Goal: Find specific page/section: Find specific page/section

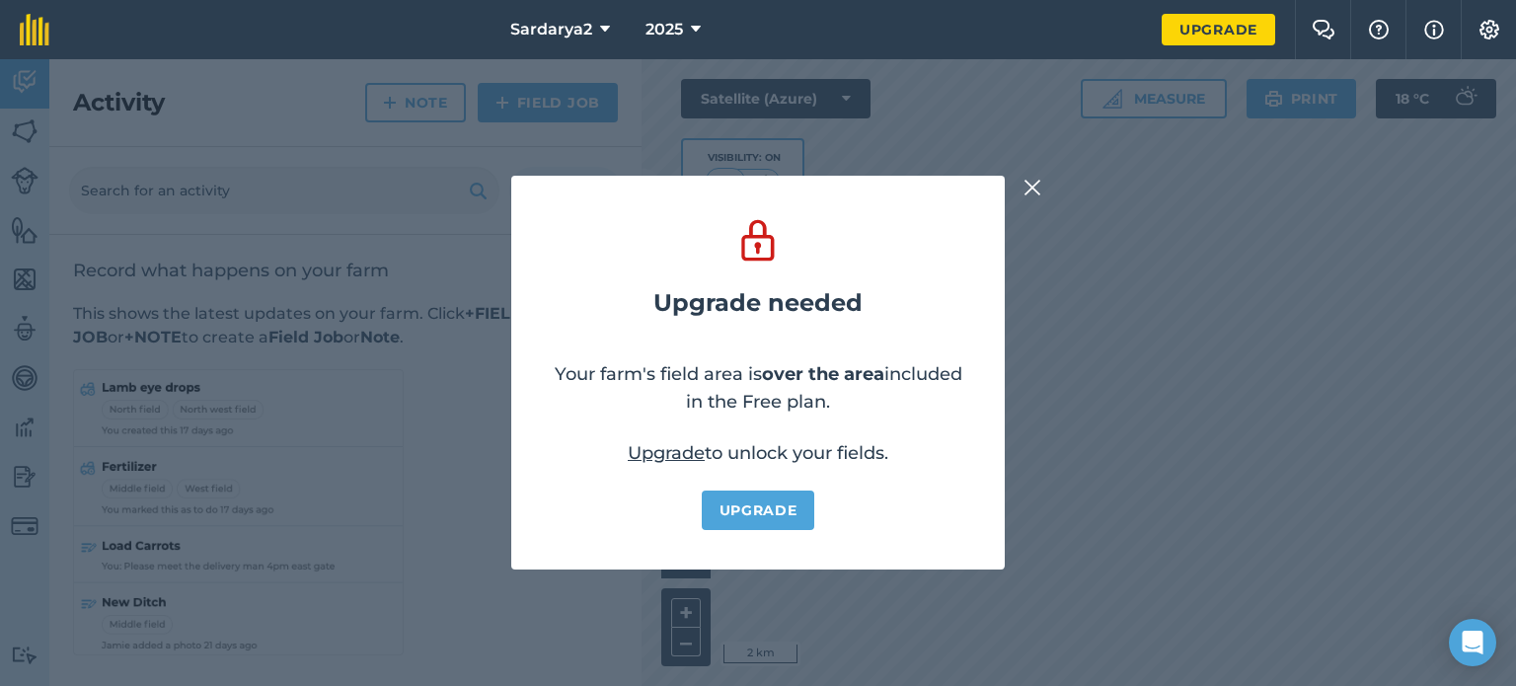
click at [1031, 187] on img at bounding box center [1032, 188] width 18 height 24
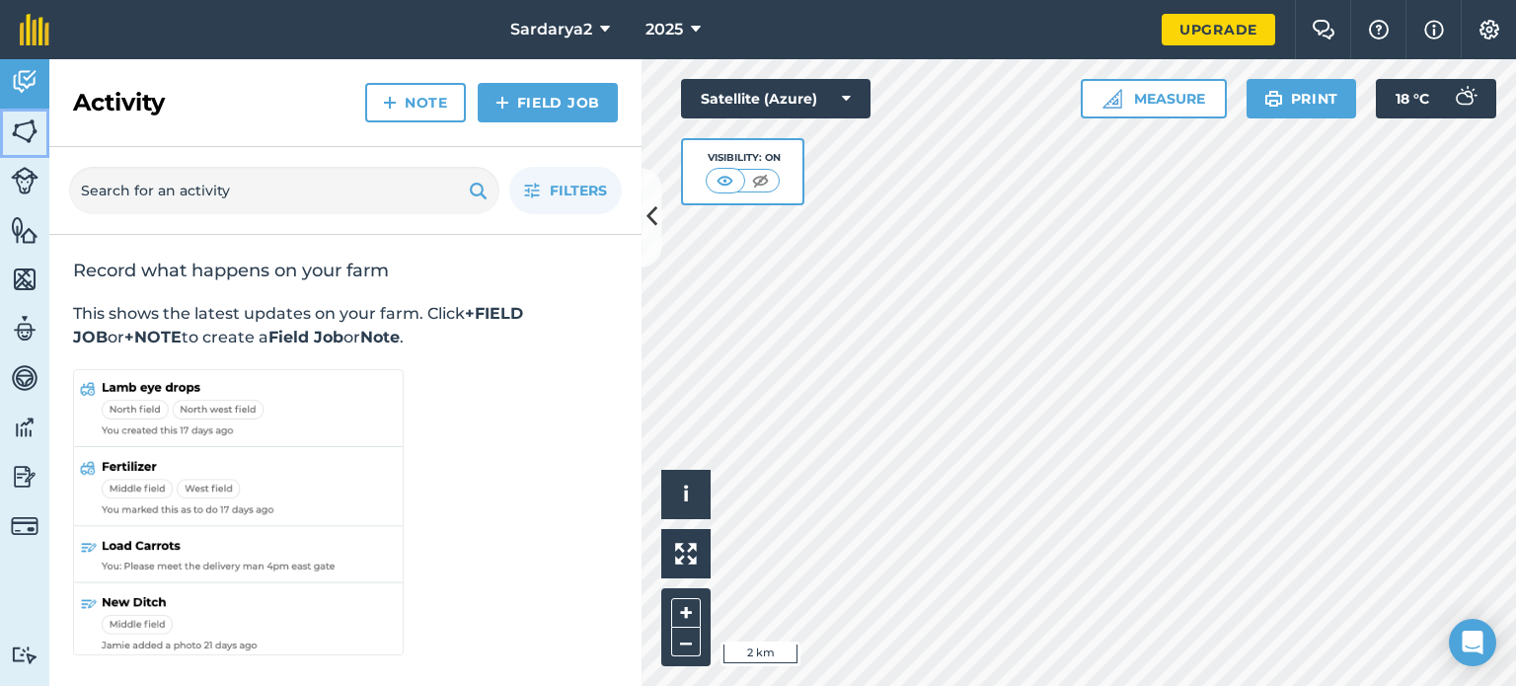
click at [33, 135] on img at bounding box center [25, 131] width 28 height 30
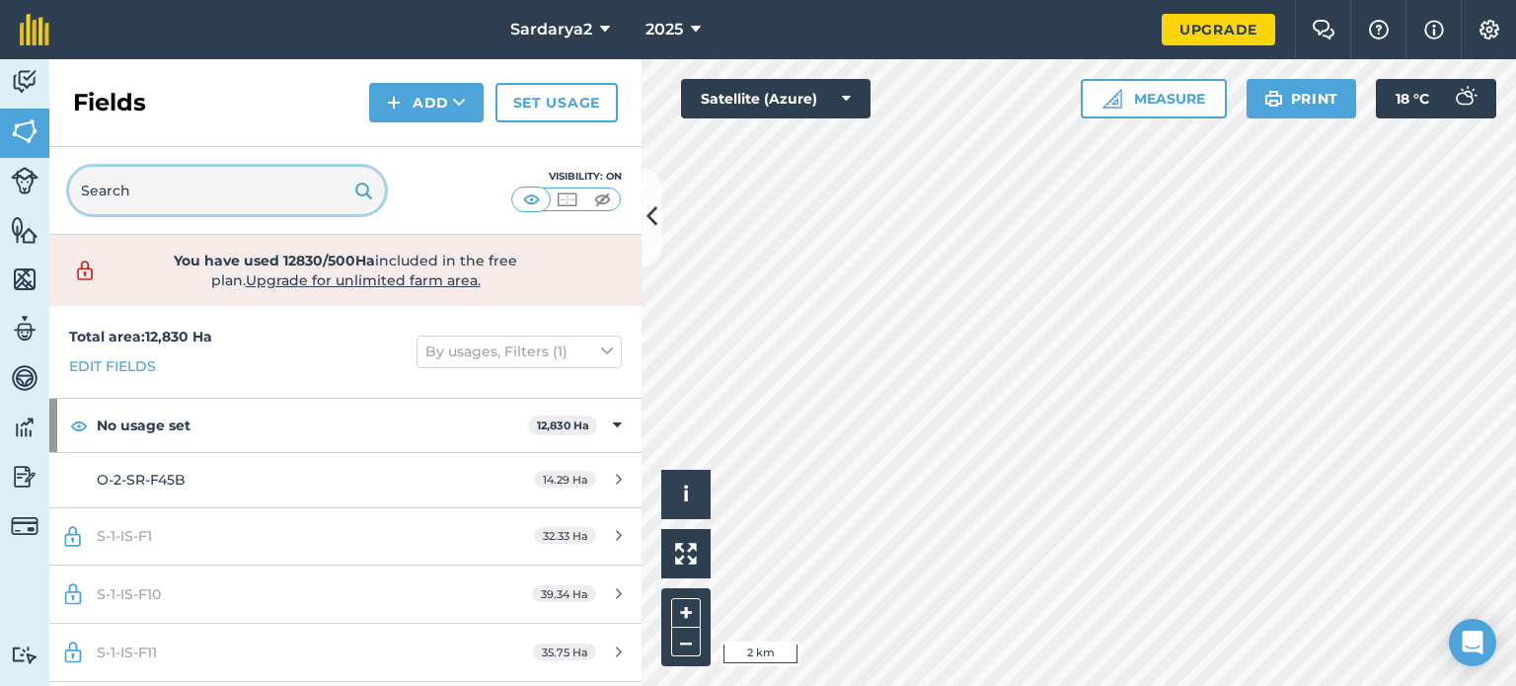
click at [134, 189] on input "text" at bounding box center [227, 190] width 316 height 47
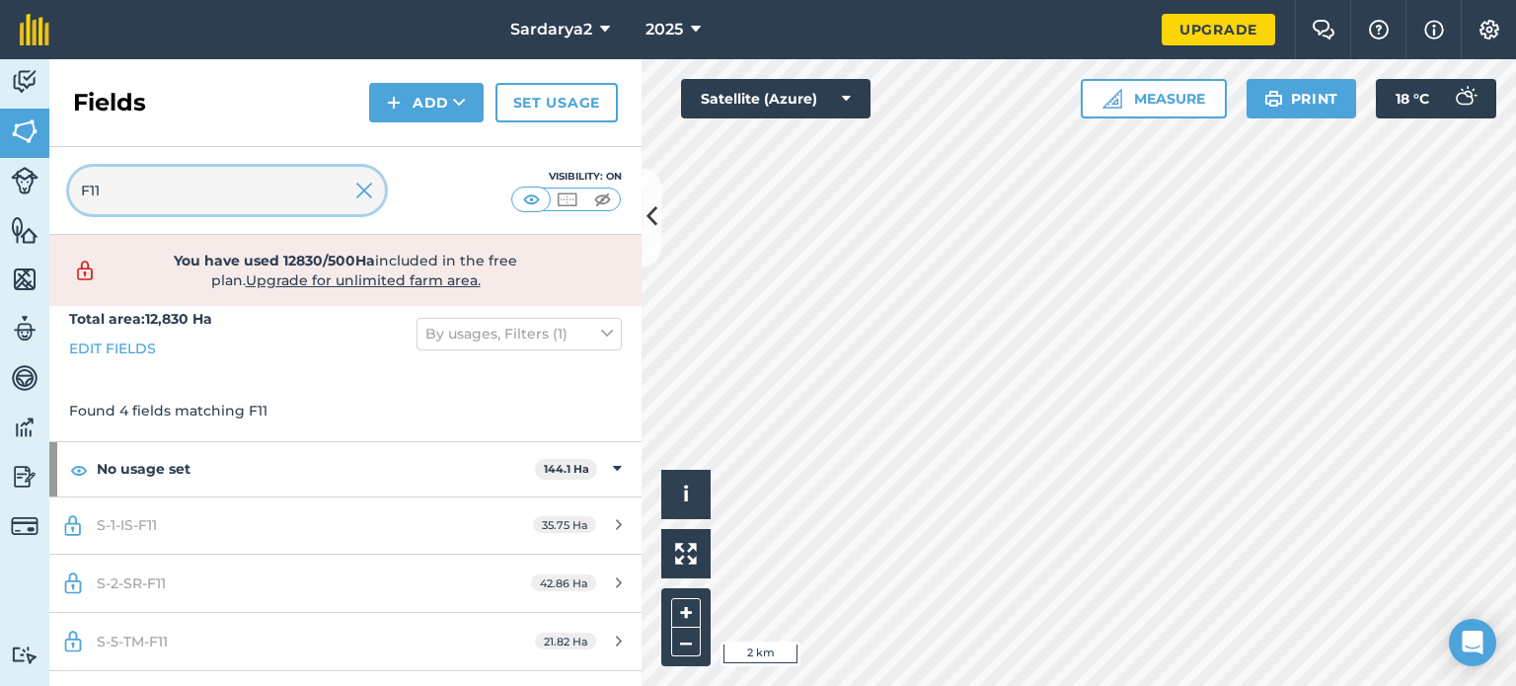
scroll to position [58, 0]
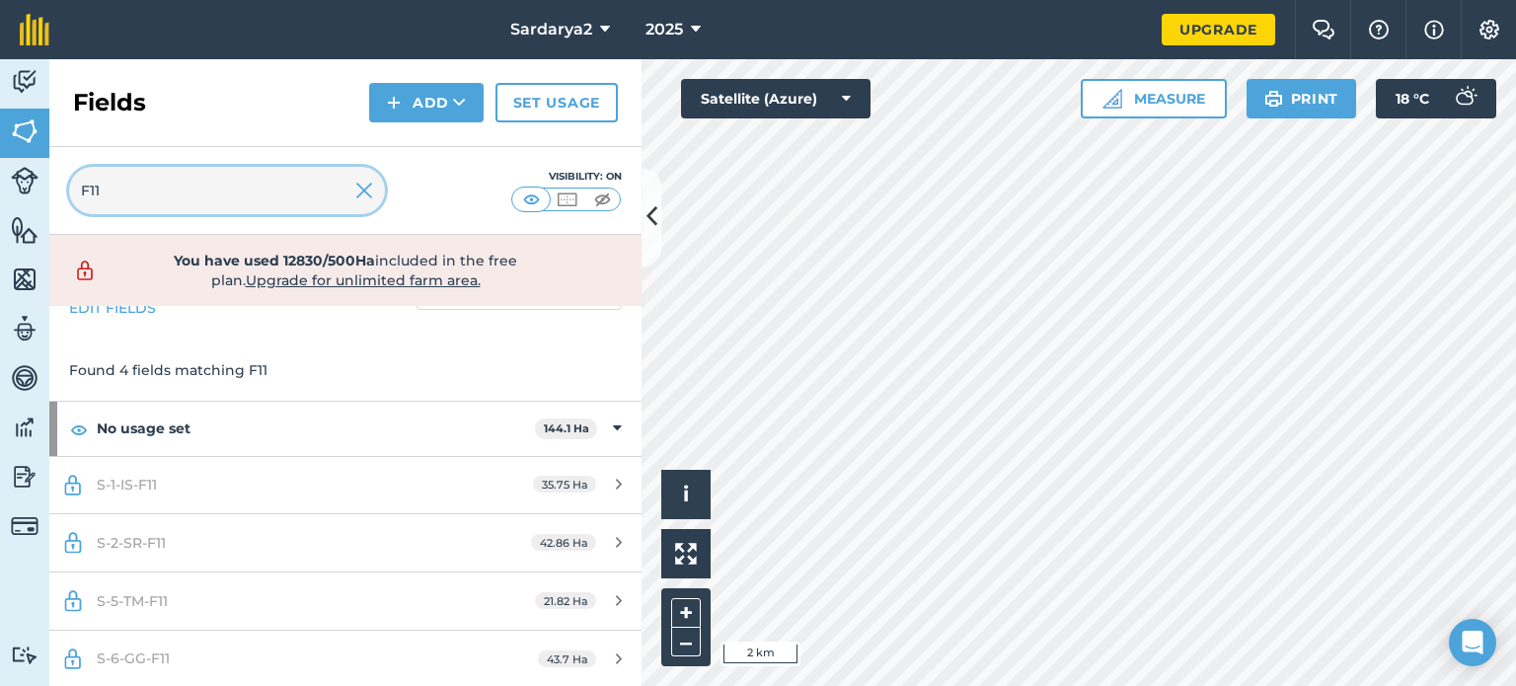
type input "F11"
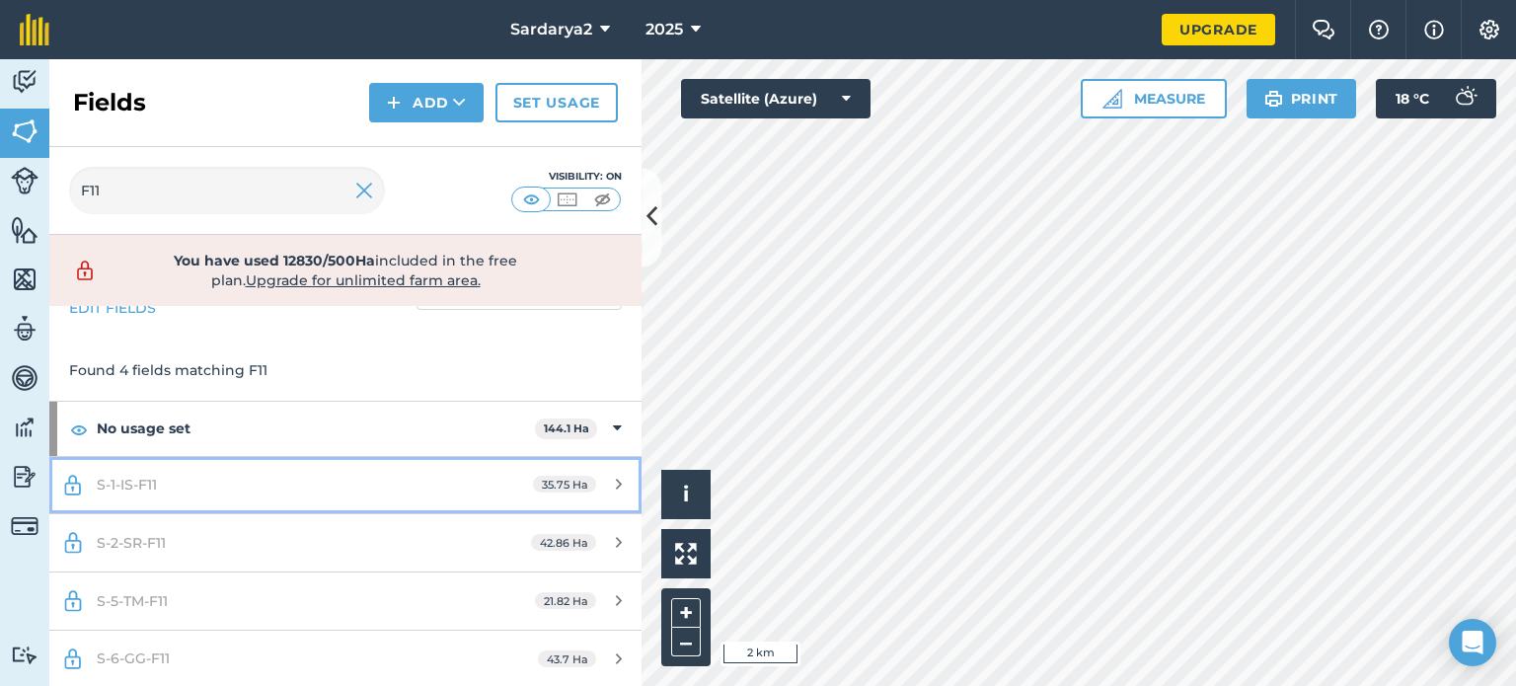
click at [580, 484] on span "35.75 Ha" at bounding box center [564, 484] width 63 height 17
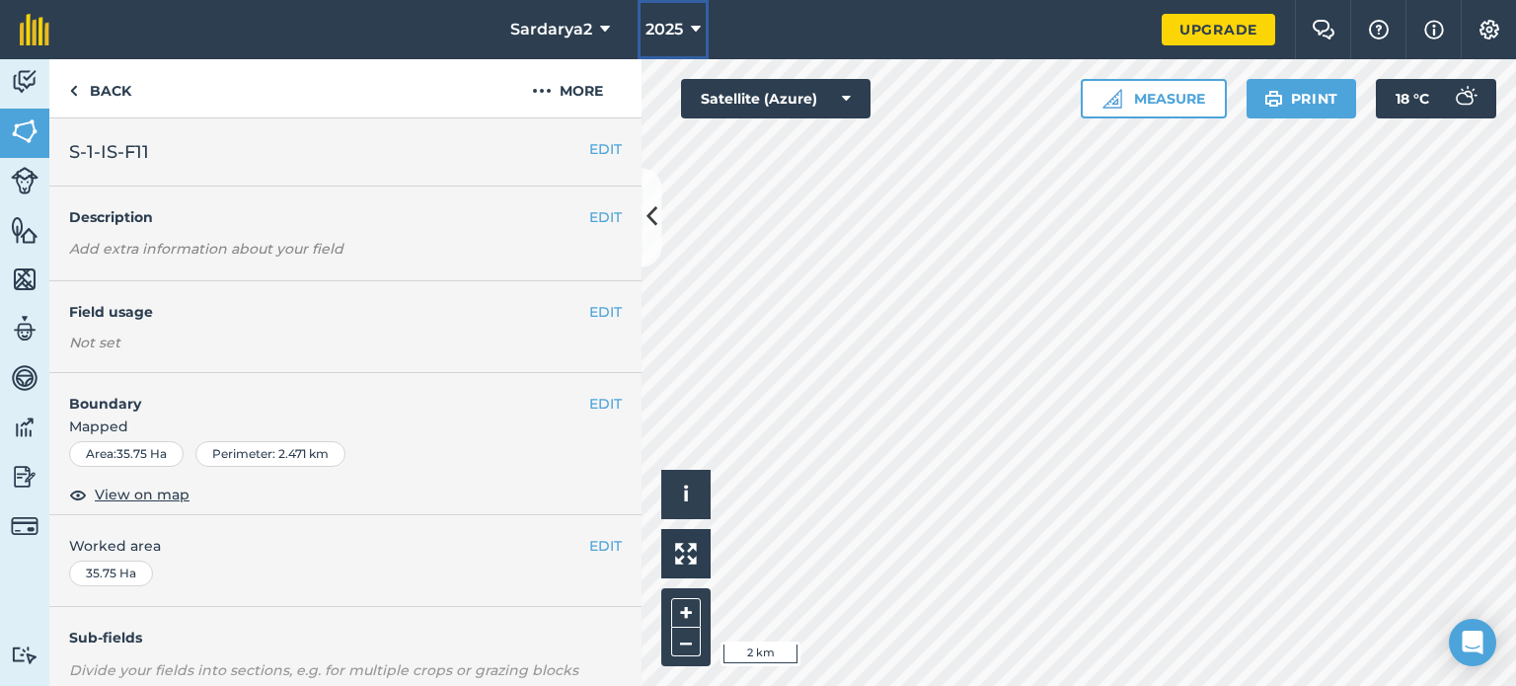
click at [695, 35] on icon at bounding box center [696, 30] width 10 height 24
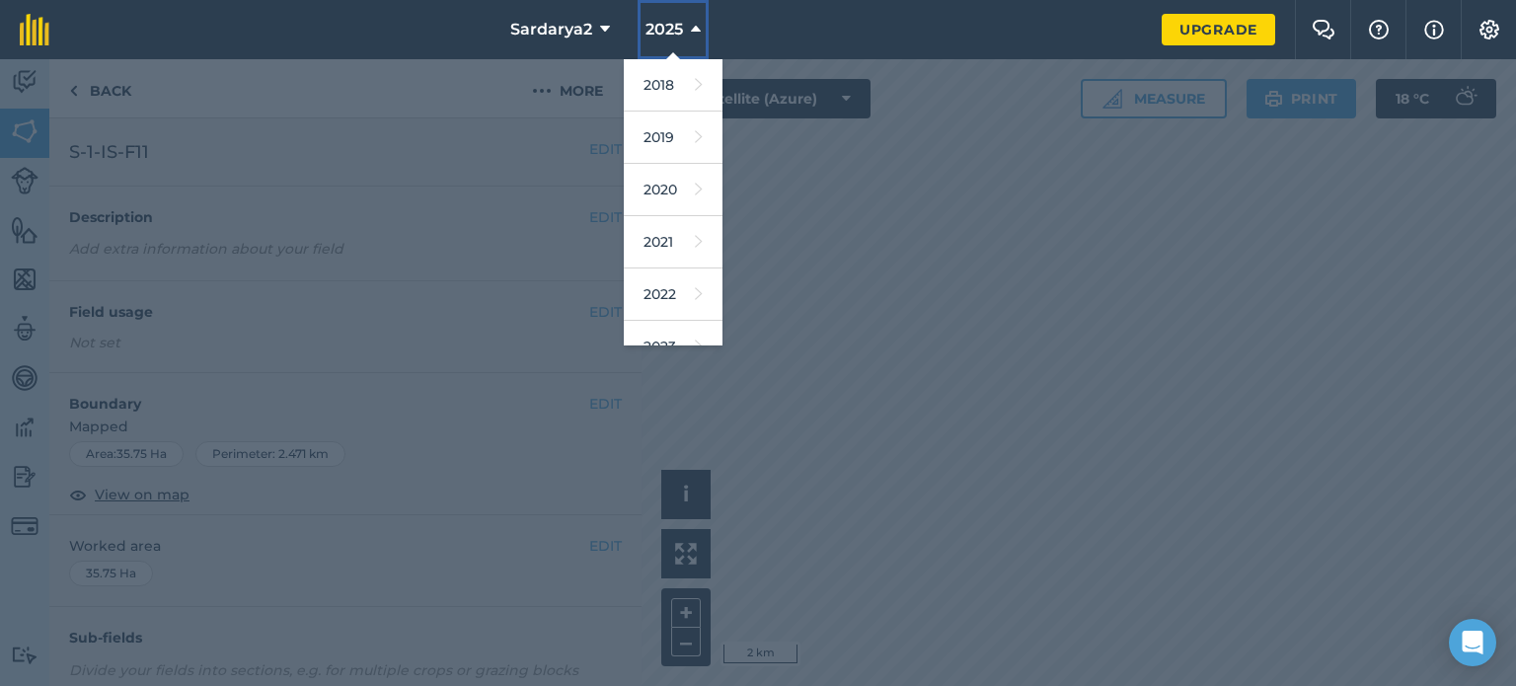
click at [695, 35] on icon at bounding box center [696, 30] width 10 height 24
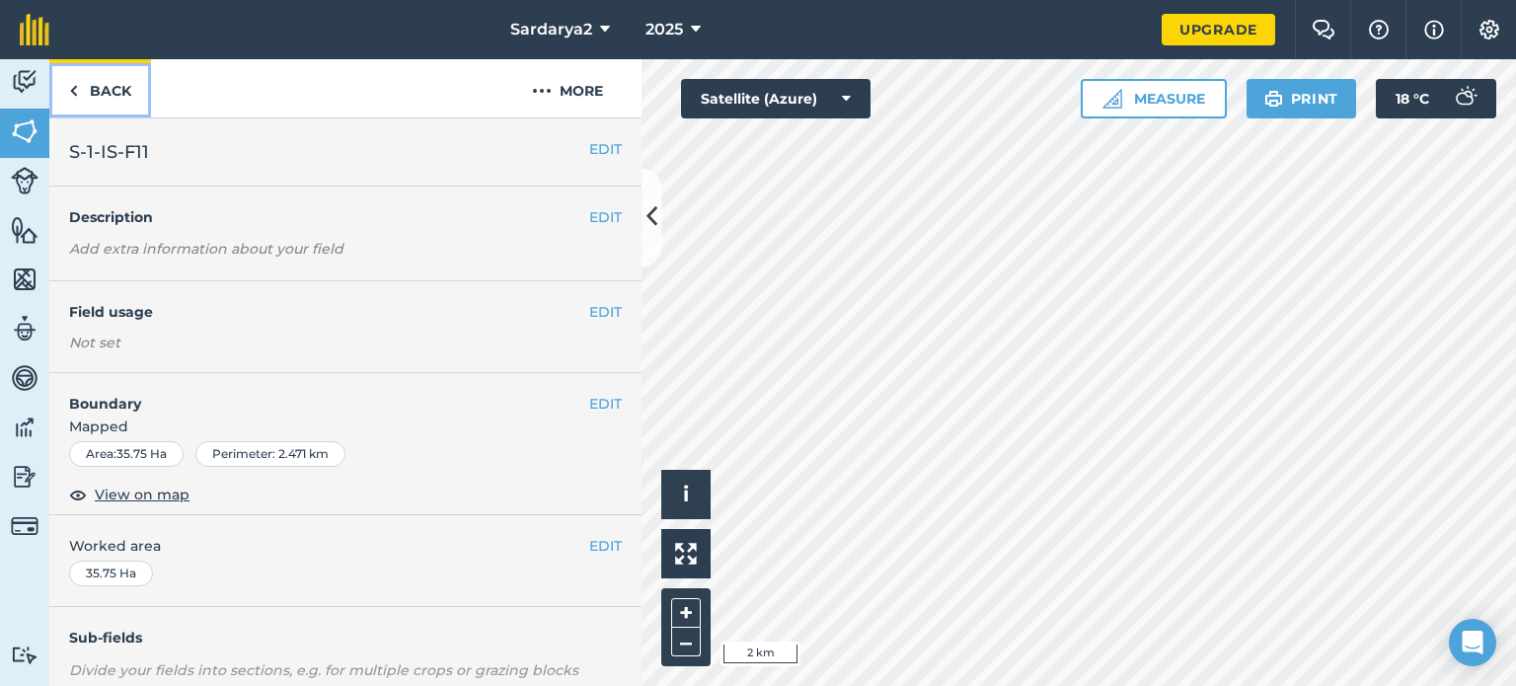
click at [80, 96] on link "Back" at bounding box center [100, 88] width 102 height 58
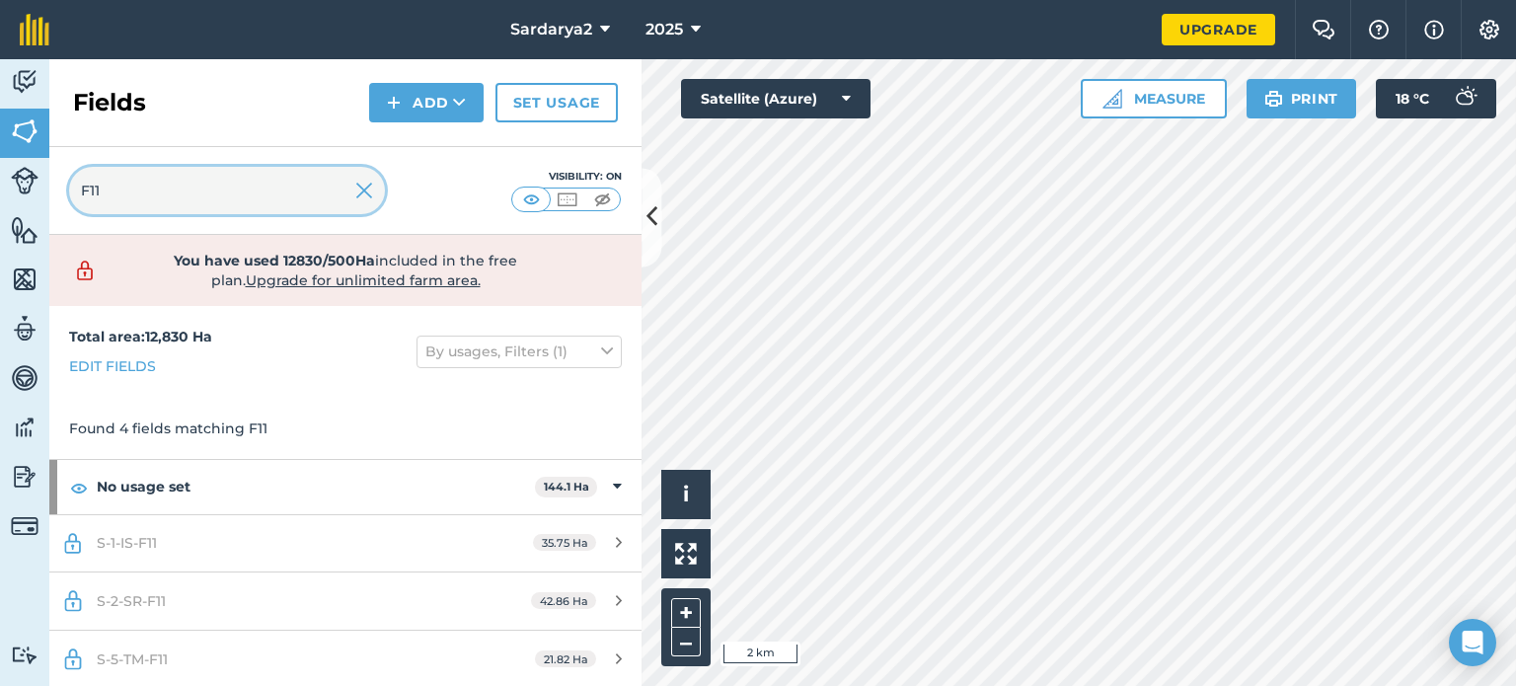
click at [216, 185] on input "F11" at bounding box center [227, 190] width 316 height 47
type input "F17"
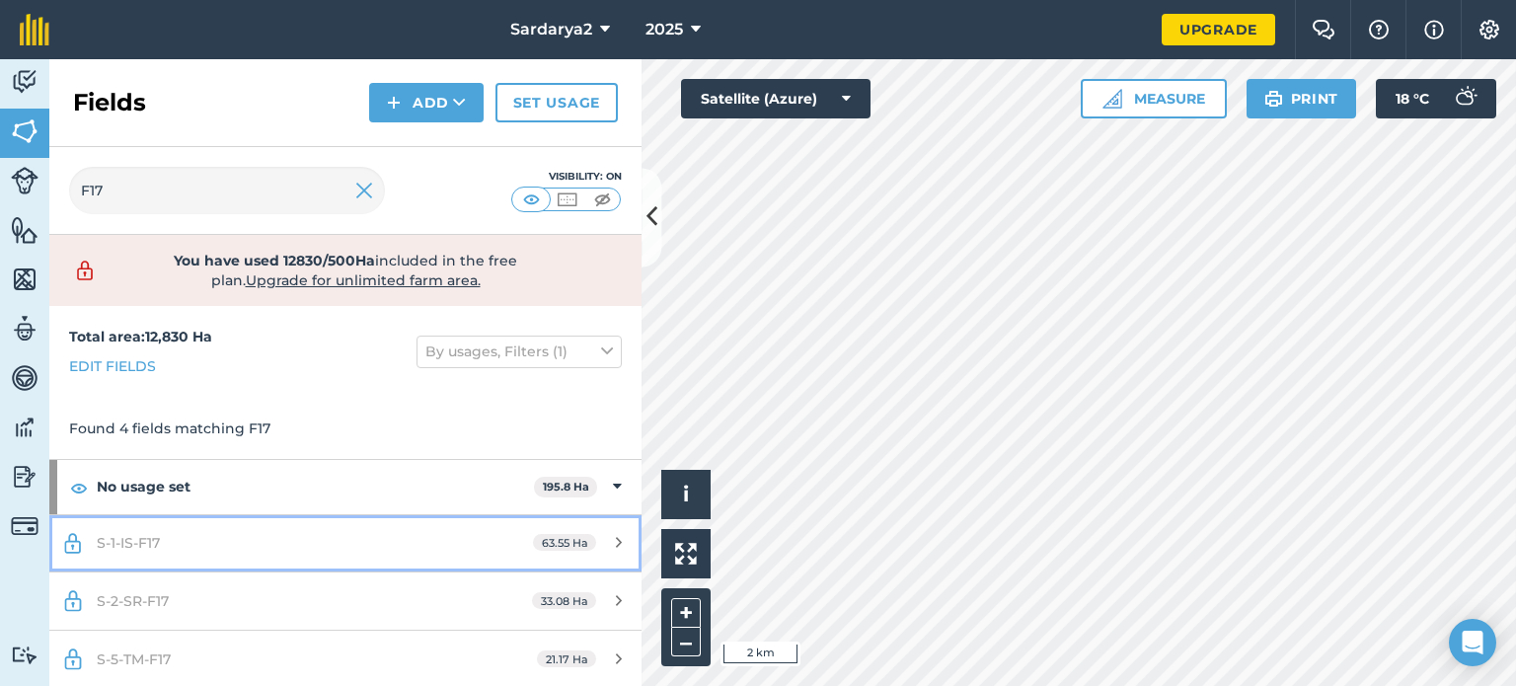
click at [533, 538] on span "63.55 Ha" at bounding box center [564, 542] width 63 height 17
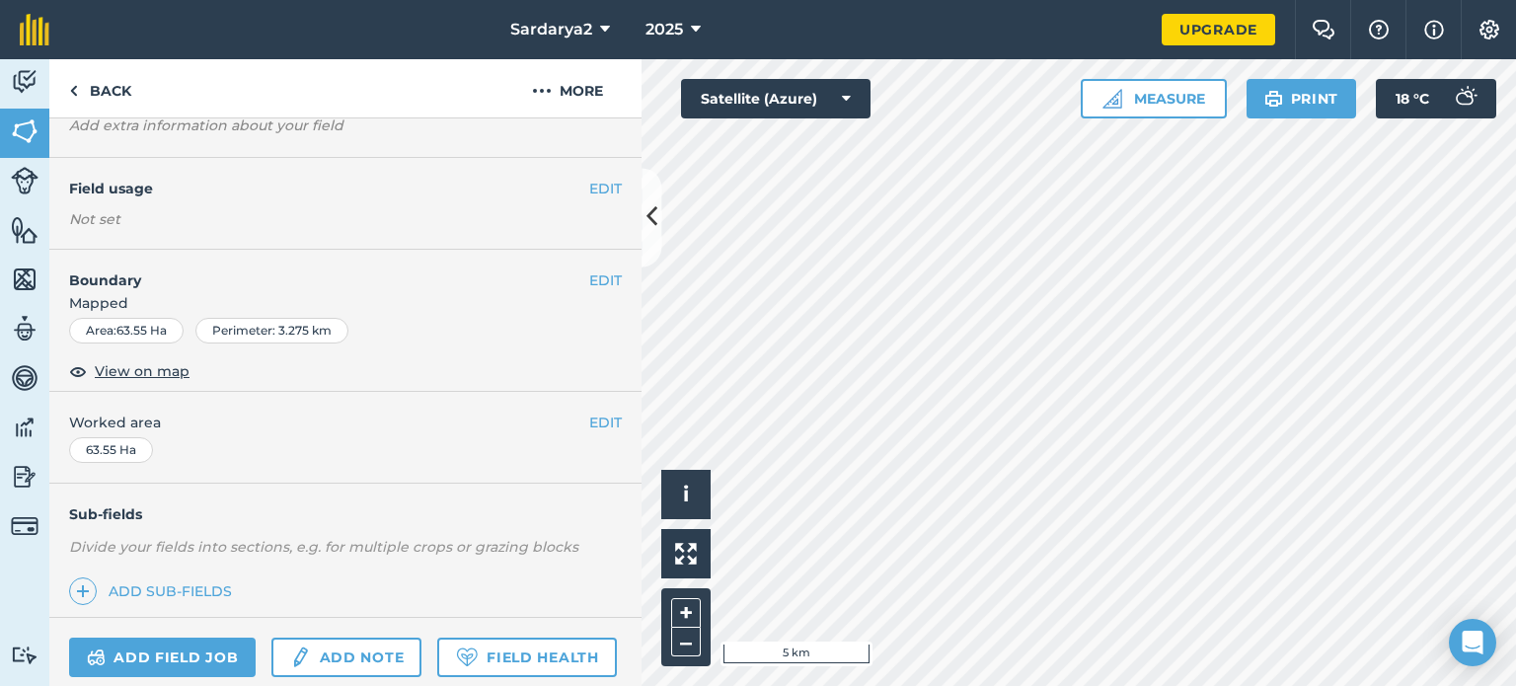
scroll to position [197, 0]
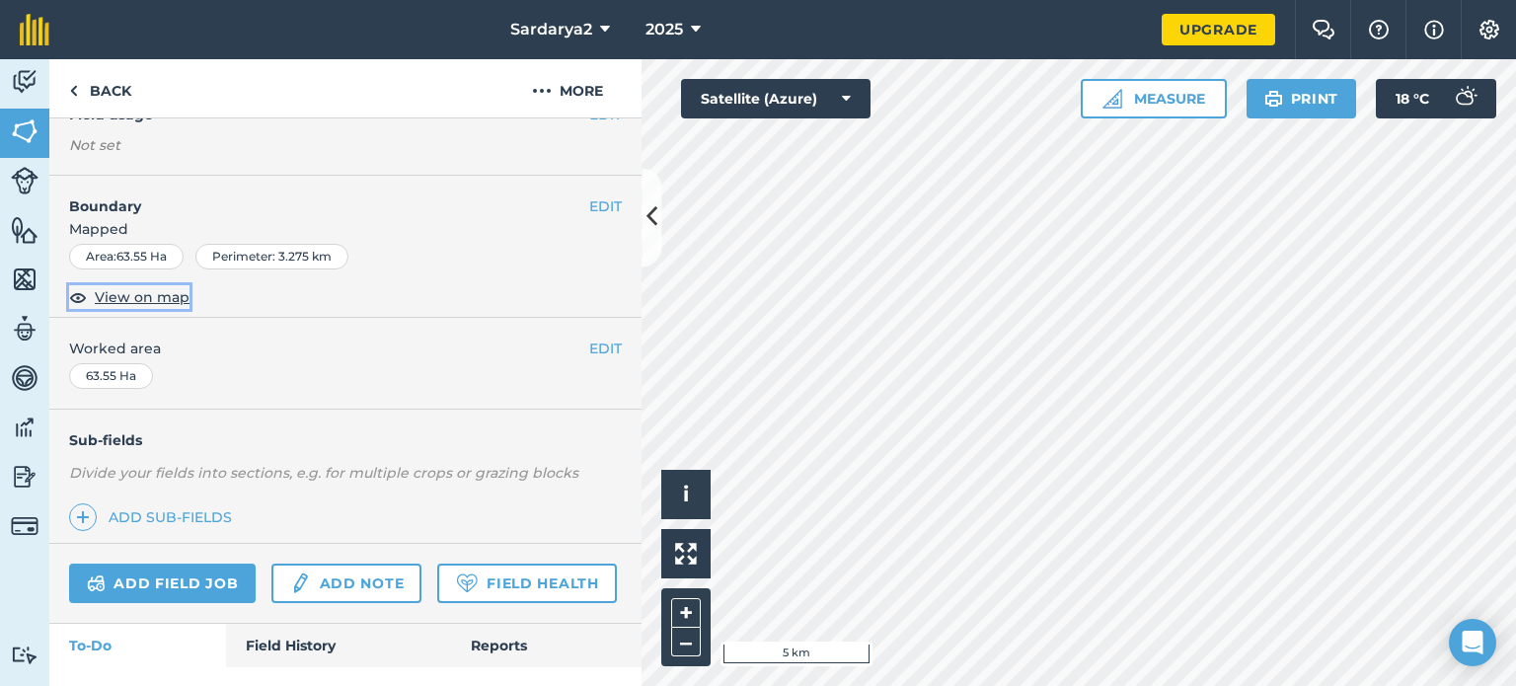
click at [142, 298] on span "View on map" at bounding box center [142, 297] width 95 height 22
click at [89, 98] on link "Back" at bounding box center [100, 88] width 102 height 58
click at [69, 86] on img at bounding box center [73, 91] width 9 height 24
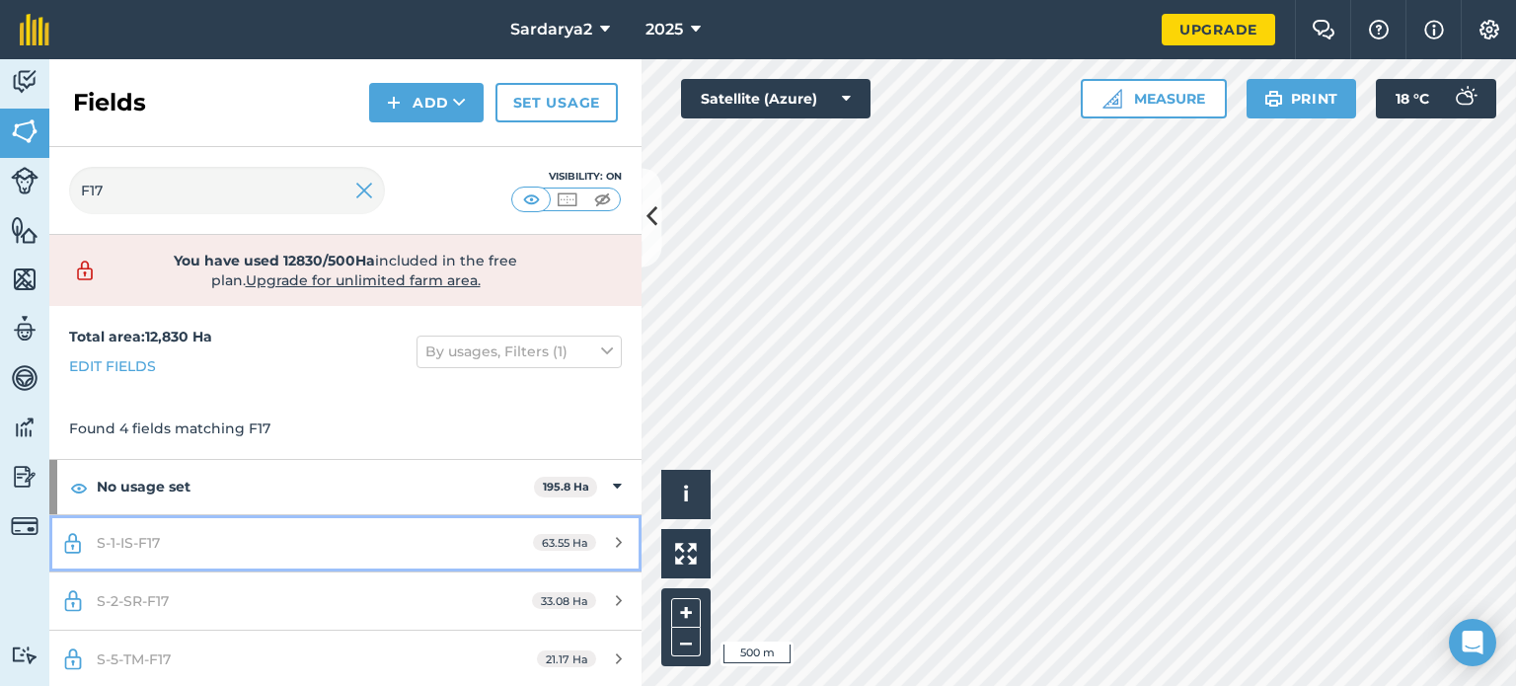
click at [181, 532] on div "S-1-IS-F17" at bounding box center [282, 543] width 371 height 22
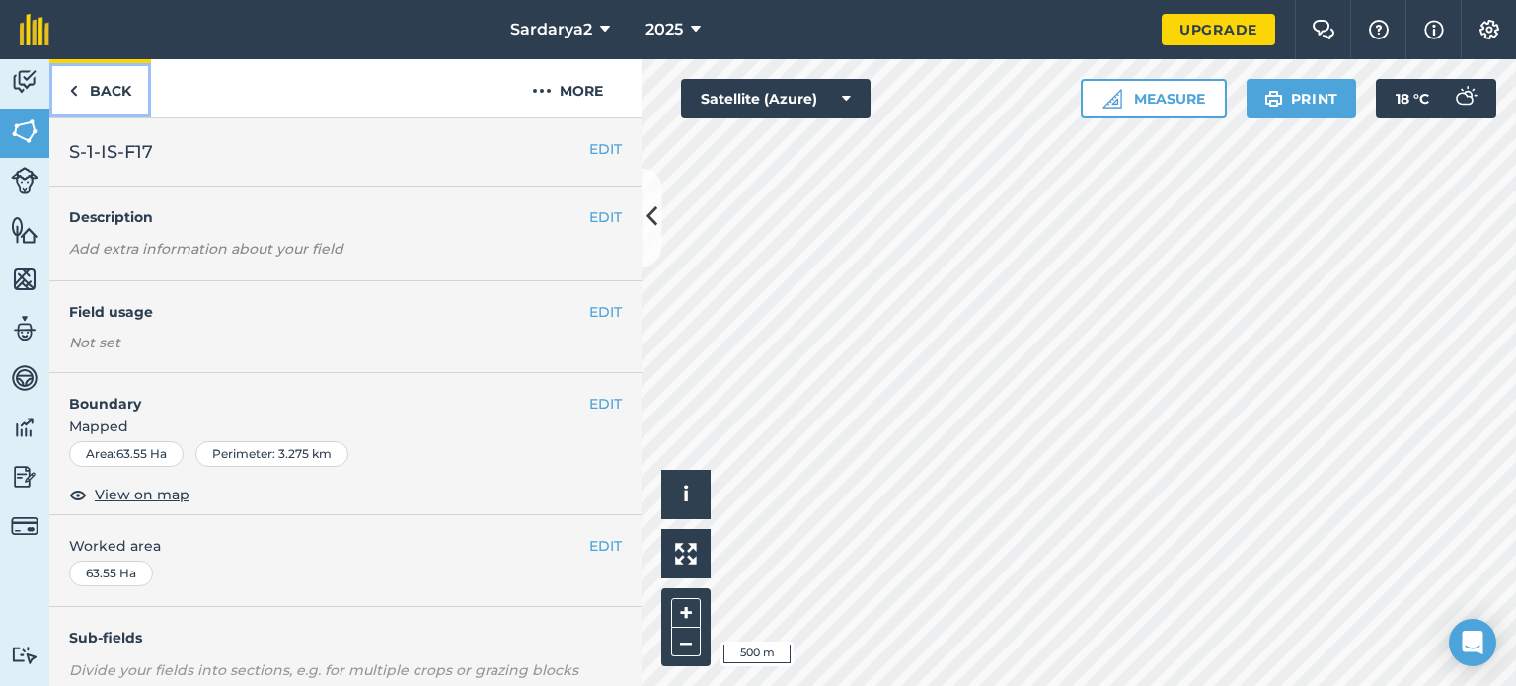
click at [90, 101] on link "Back" at bounding box center [100, 88] width 102 height 58
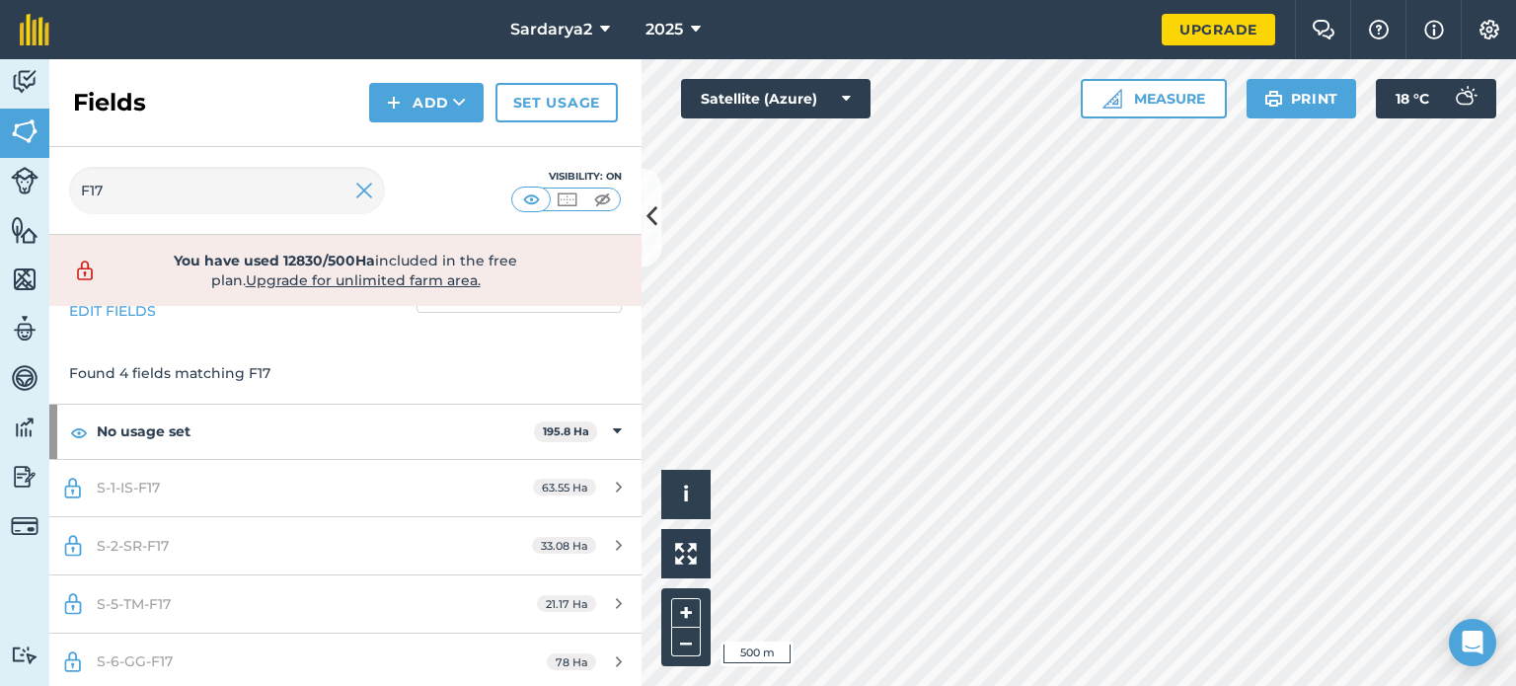
scroll to position [58, 0]
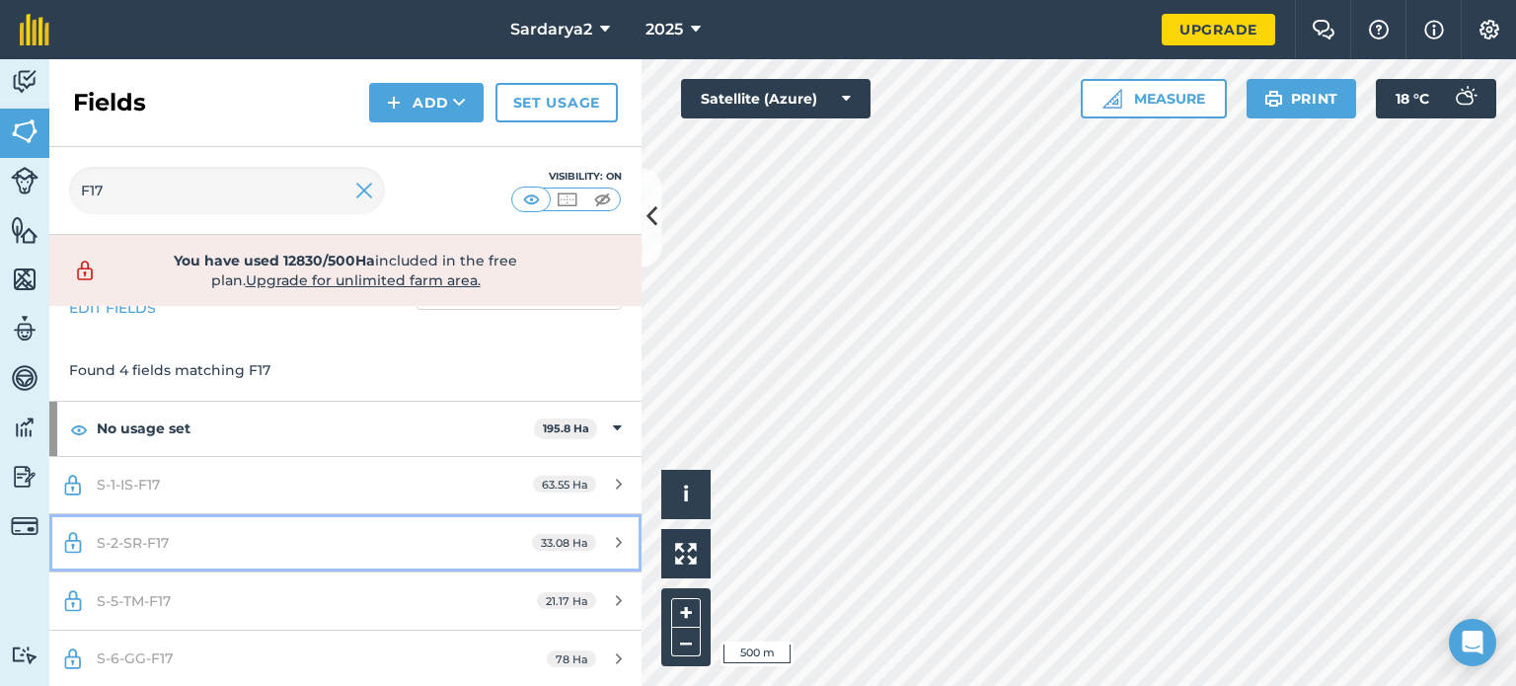
click at [115, 532] on div "S-2-SR-F17" at bounding box center [282, 543] width 371 height 22
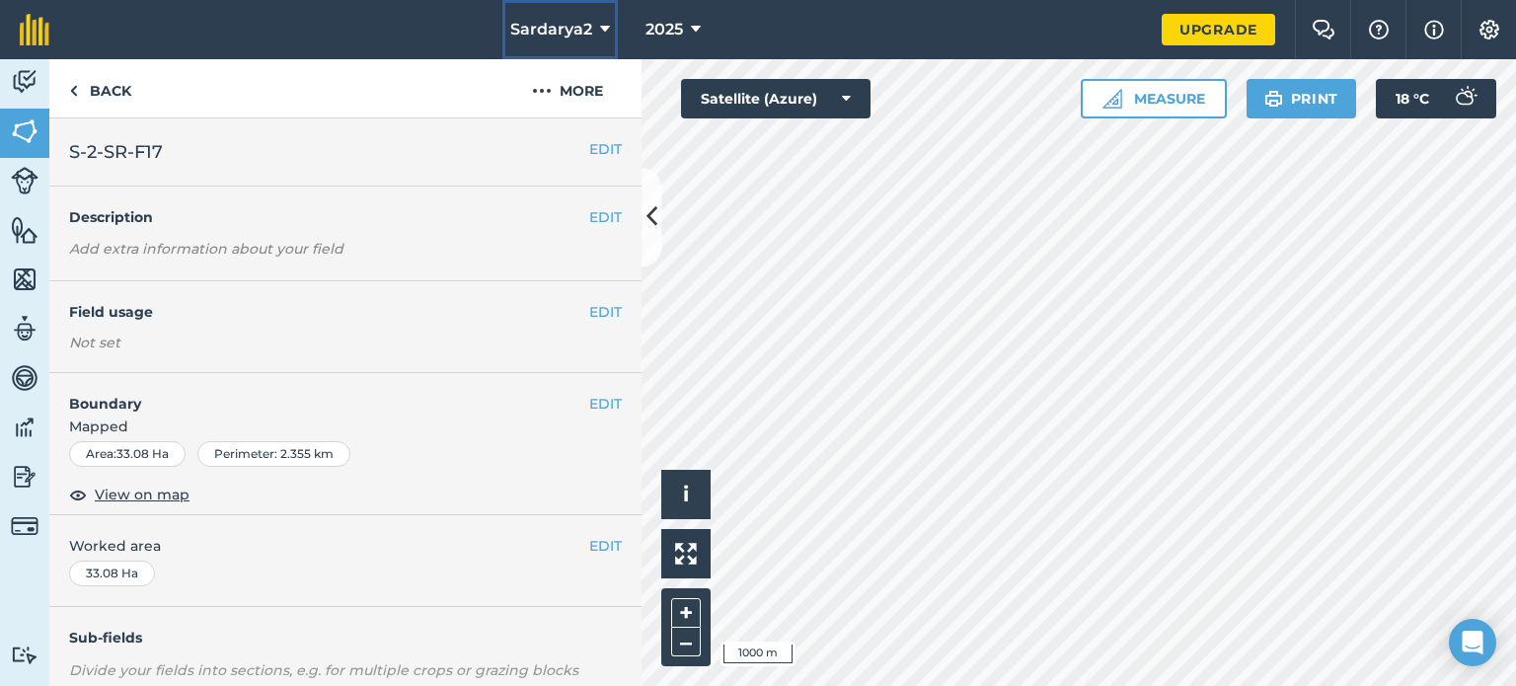
click at [549, 31] on span "Sardarya2" at bounding box center [551, 30] width 82 height 24
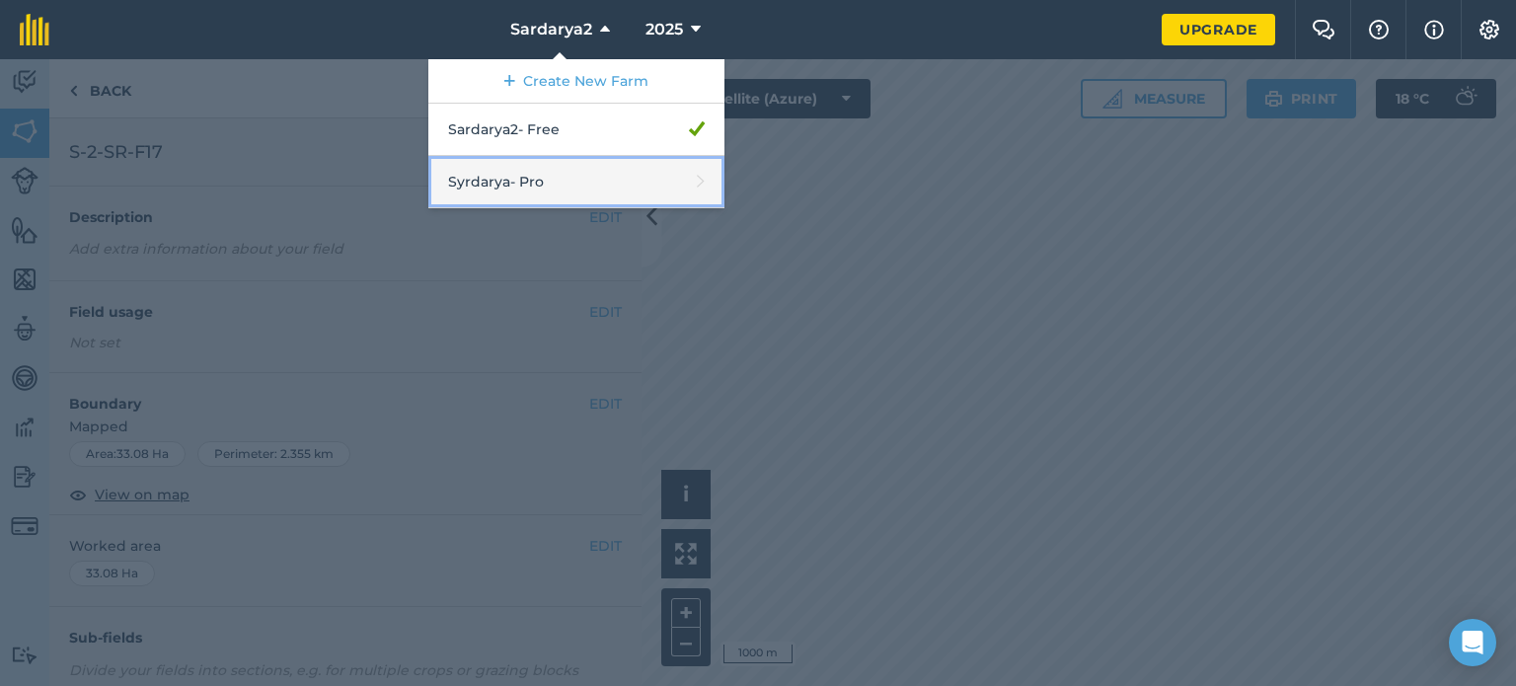
click at [552, 168] on link "Syrdarya - Pro" at bounding box center [576, 182] width 296 height 52
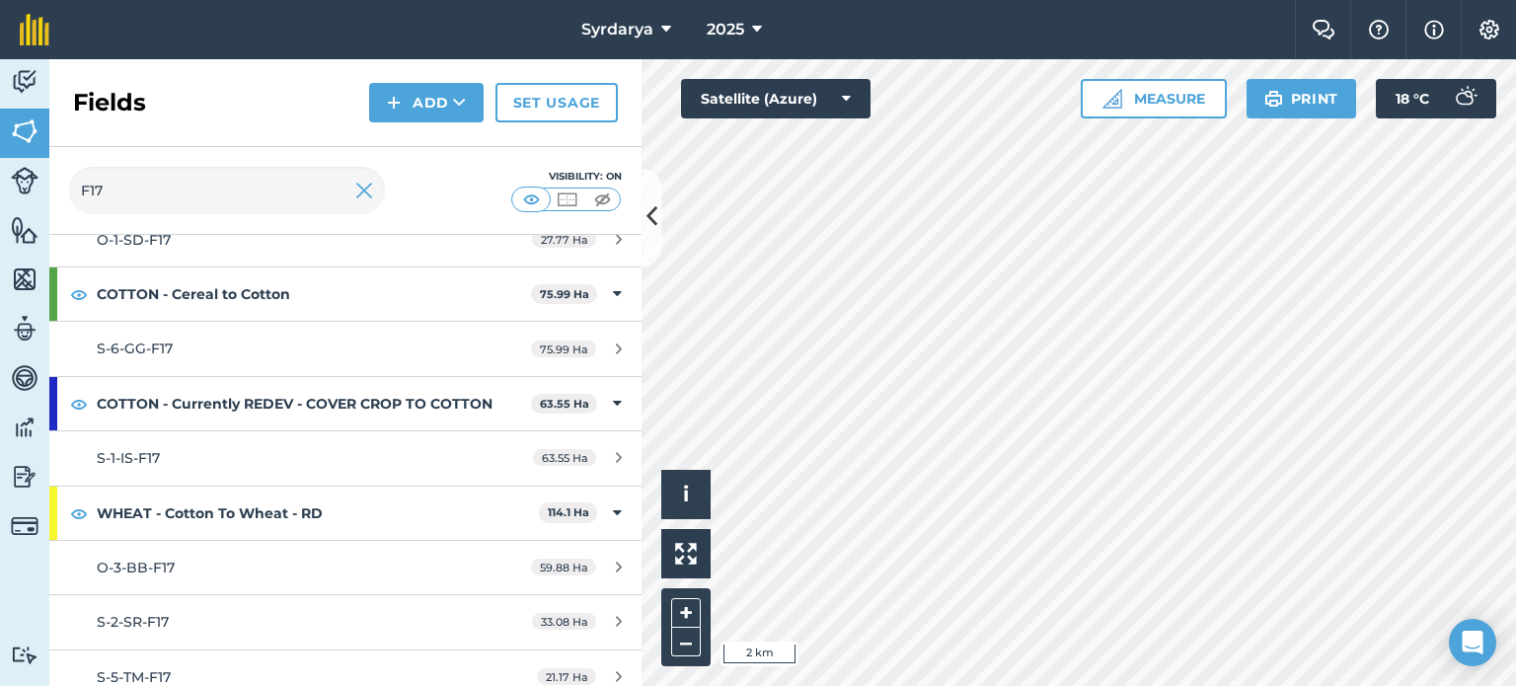
scroll to position [246, 0]
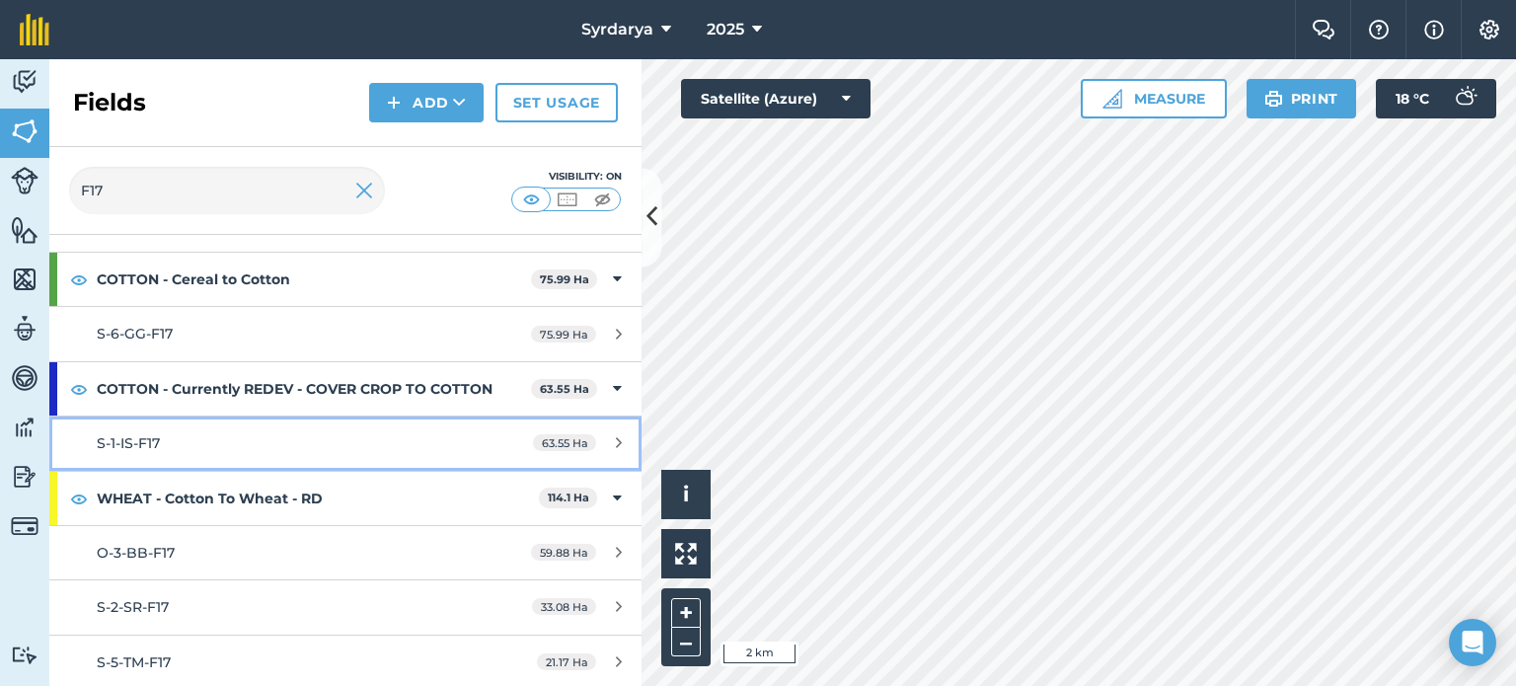
click at [149, 448] on span "S-1-IS-F17" at bounding box center [128, 443] width 63 height 18
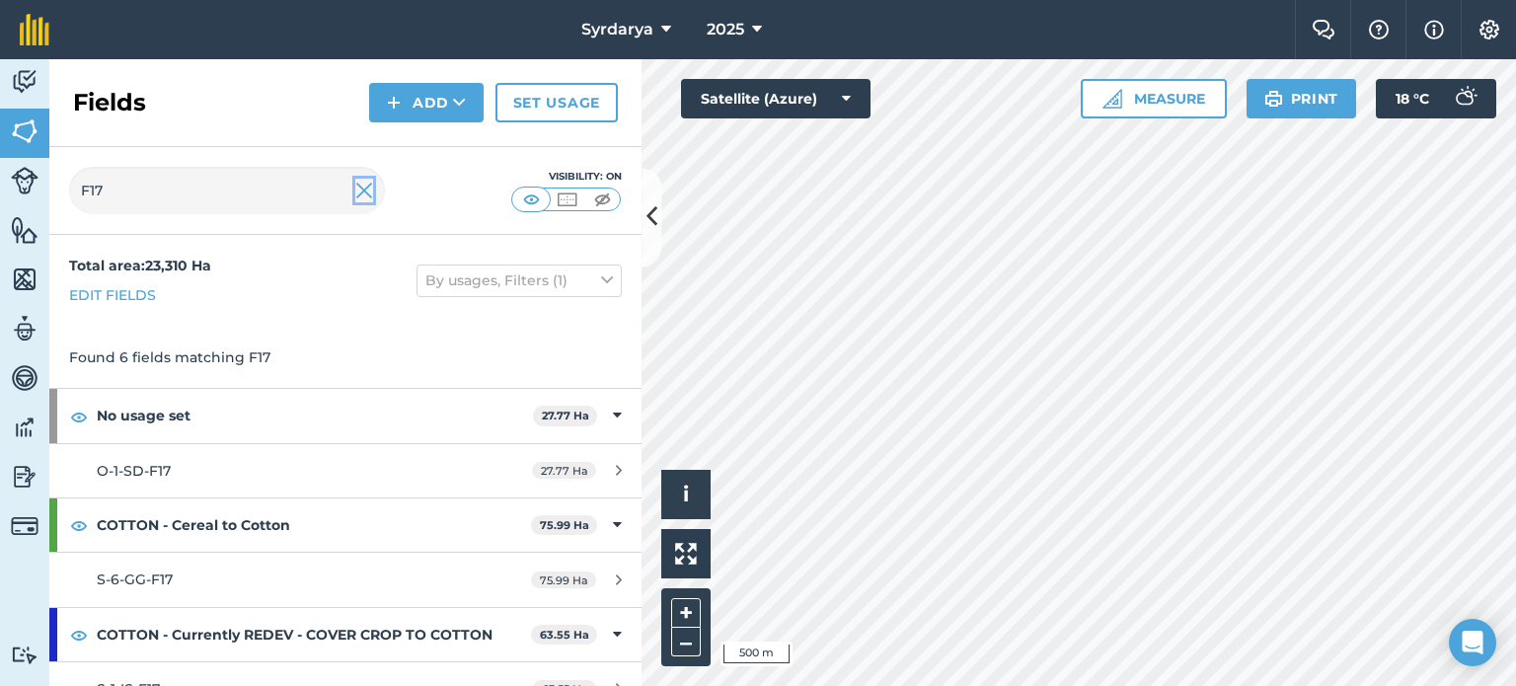
click at [364, 183] on img at bounding box center [364, 191] width 18 height 24
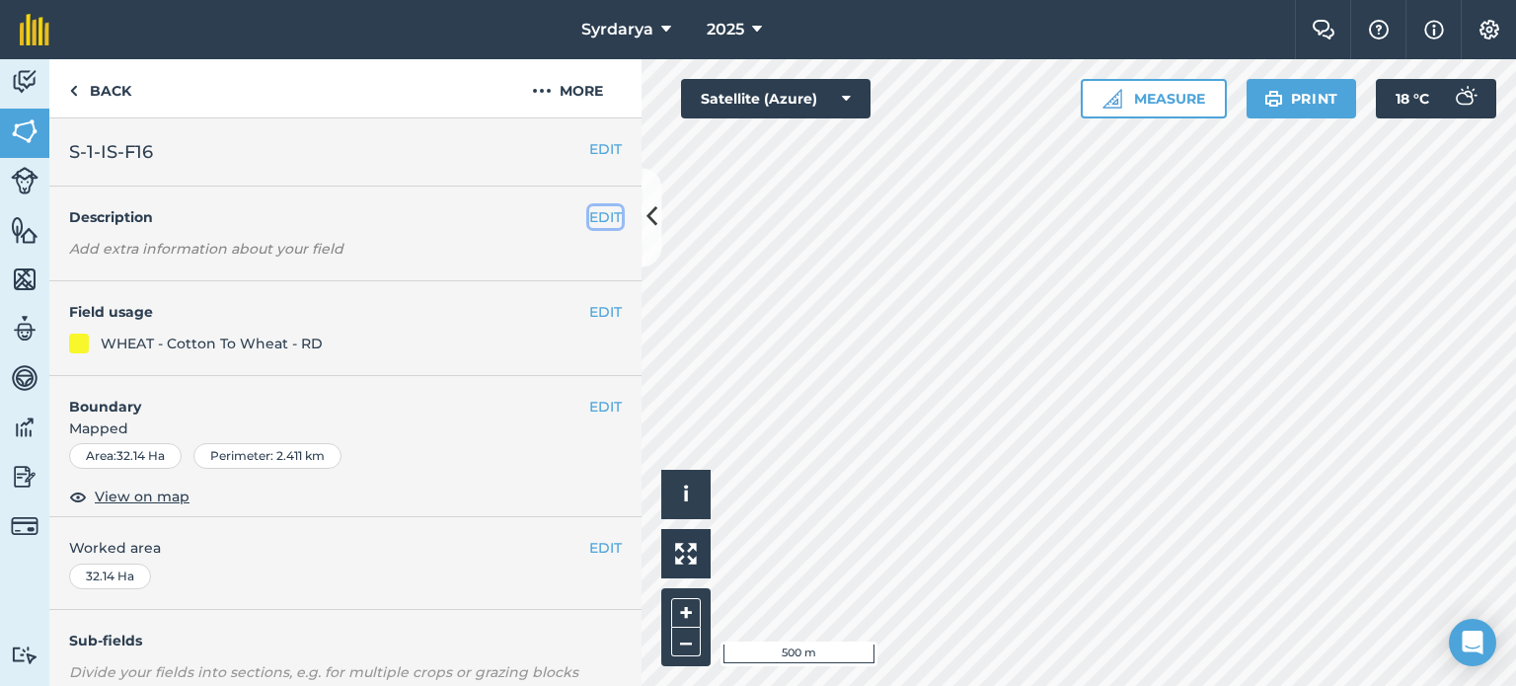
click at [589, 216] on button "EDIT" at bounding box center [605, 217] width 33 height 22
